Goal: Task Accomplishment & Management: Manage account settings

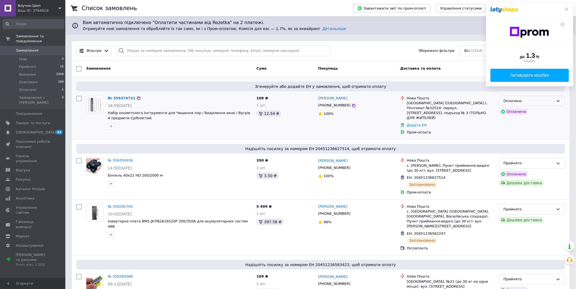
click at [527, 102] on div "Оплачено" at bounding box center [529, 101] width 50 height 6
click at [526, 109] on li "Прийнято" at bounding box center [533, 112] width 66 height 10
click at [121, 97] on link "№ 359374721" at bounding box center [120, 98] width 25 height 4
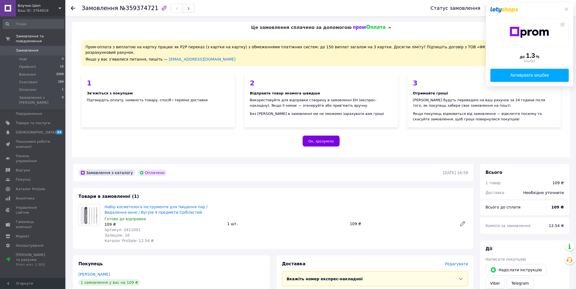
click at [129, 227] on span "Артикул: 2411001" at bounding box center [123, 229] width 36 height 4
copy span "2411001"
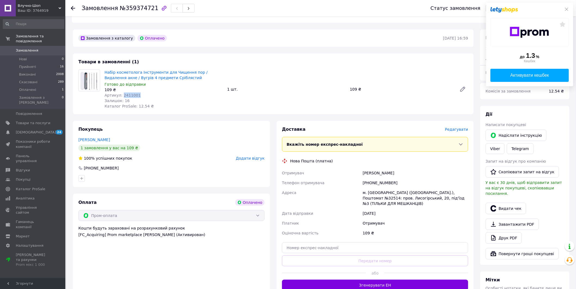
scroll to position [141, 0]
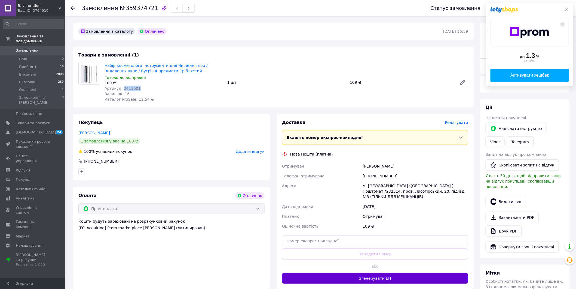
click at [386, 272] on button "Згенерувати ЕН" at bounding box center [375, 277] width 186 height 11
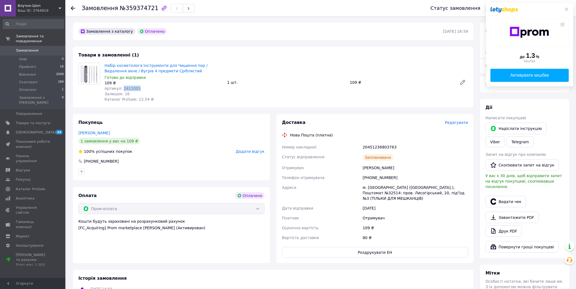
click at [34, 46] on link "Замовлення 0" at bounding box center [33, 50] width 67 height 9
